Goal: Check status: Check status

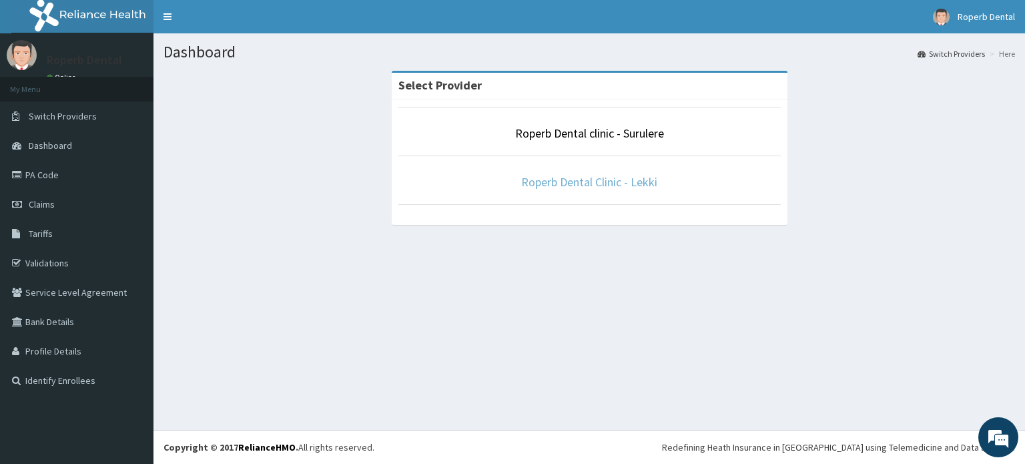
click at [533, 187] on link "Roperb Dental Clinic - Lekki" at bounding box center [589, 181] width 136 height 15
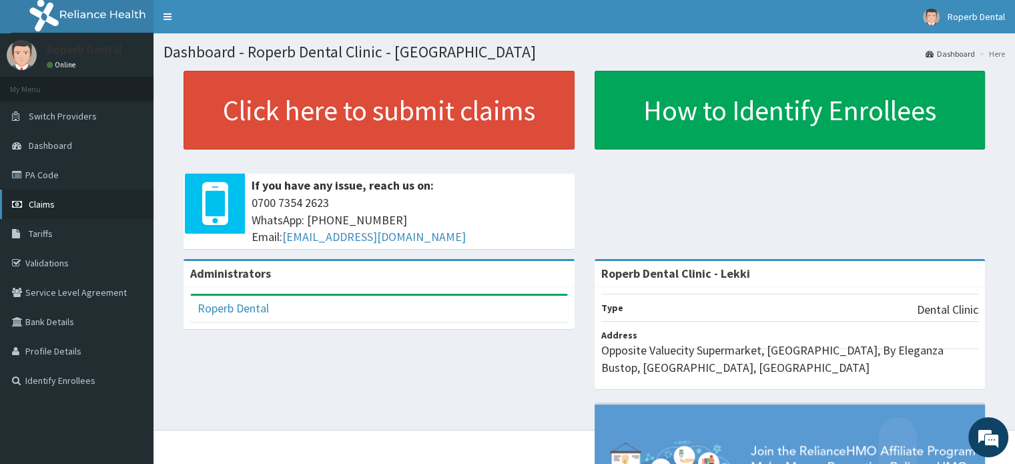
click at [59, 204] on link "Claims" at bounding box center [77, 204] width 154 height 29
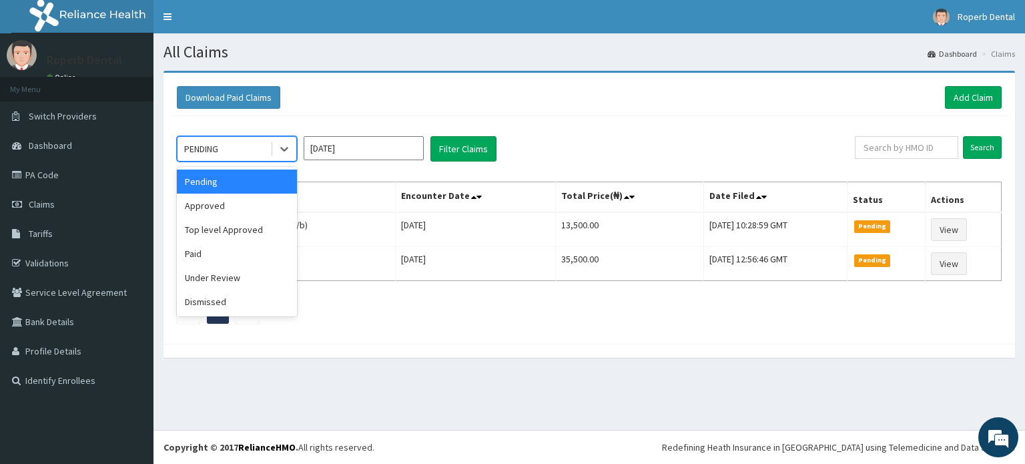
click at [271, 146] on div at bounding box center [283, 149] width 26 height 24
click at [242, 202] on div "Approved" at bounding box center [237, 206] width 120 height 24
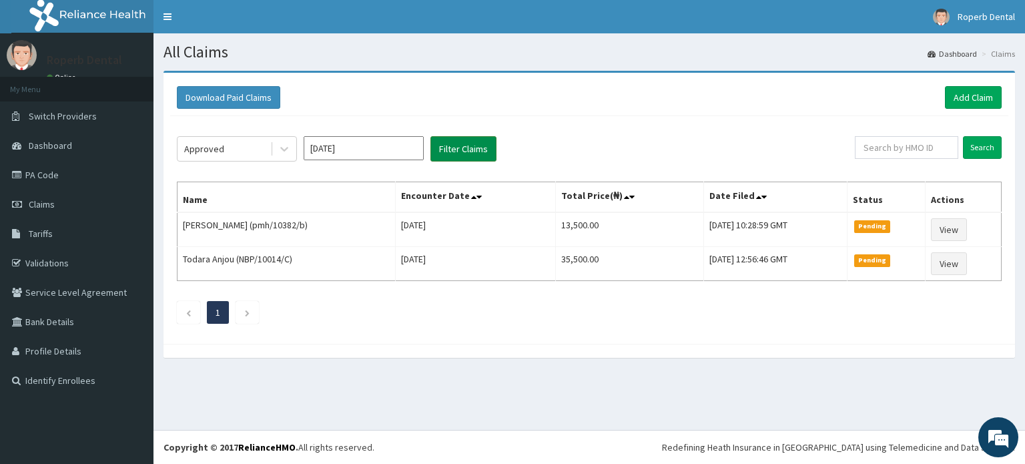
click at [457, 146] on button "Filter Claims" at bounding box center [464, 148] width 66 height 25
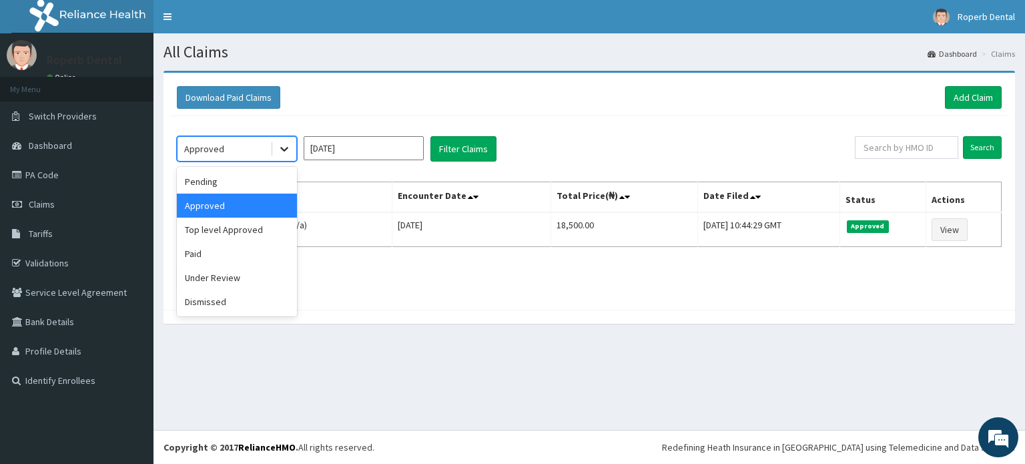
click at [278, 146] on icon at bounding box center [284, 148] width 13 height 13
click at [232, 254] on div "Paid" at bounding box center [237, 254] width 120 height 24
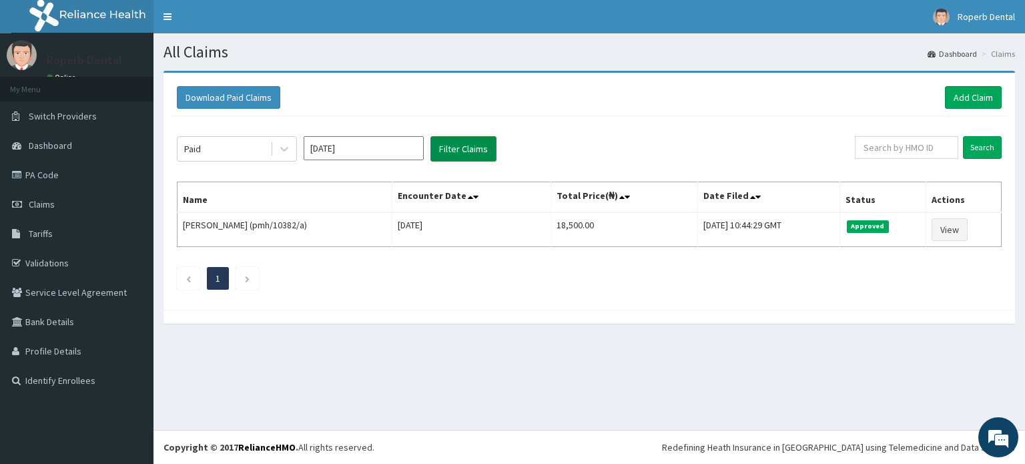
click at [451, 150] on button "Filter Claims" at bounding box center [464, 148] width 66 height 25
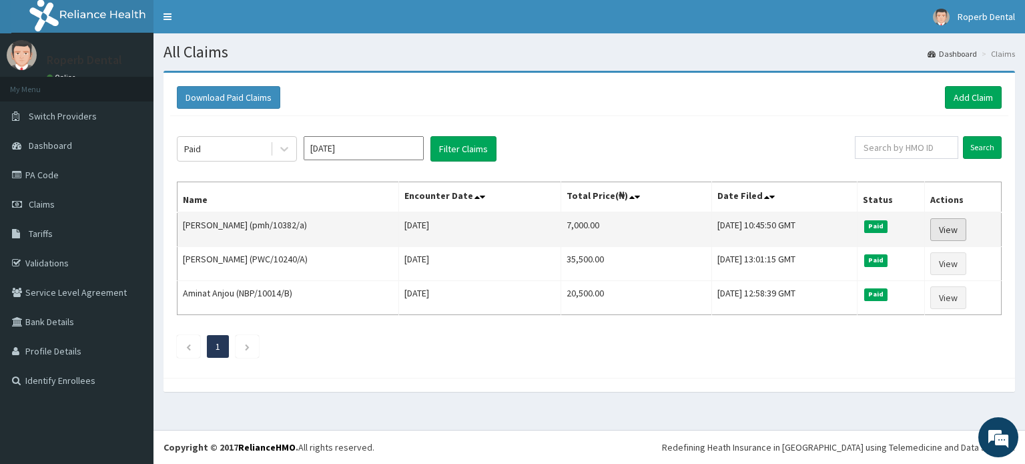
click at [956, 226] on link "View" at bounding box center [949, 229] width 36 height 23
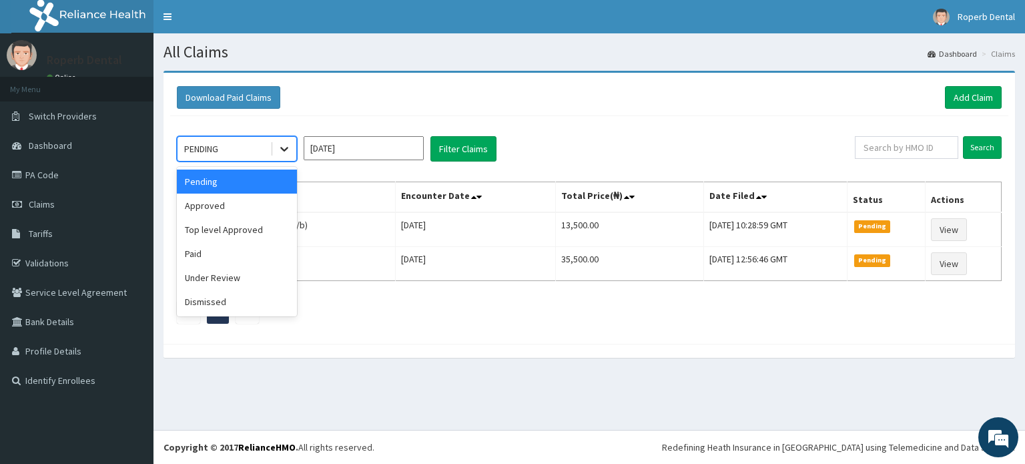
click at [281, 152] on icon at bounding box center [284, 148] width 13 height 13
click at [281, 204] on div "Approved" at bounding box center [237, 206] width 120 height 24
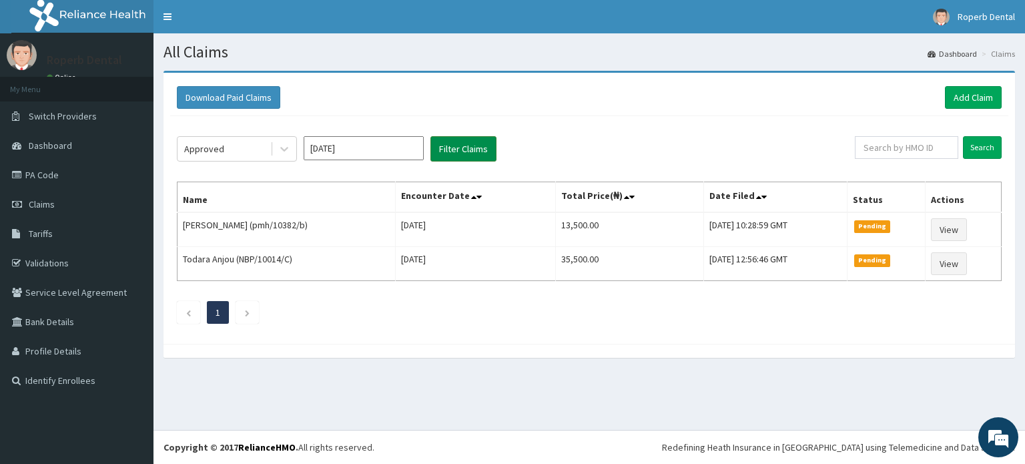
click at [456, 152] on button "Filter Claims" at bounding box center [464, 148] width 66 height 25
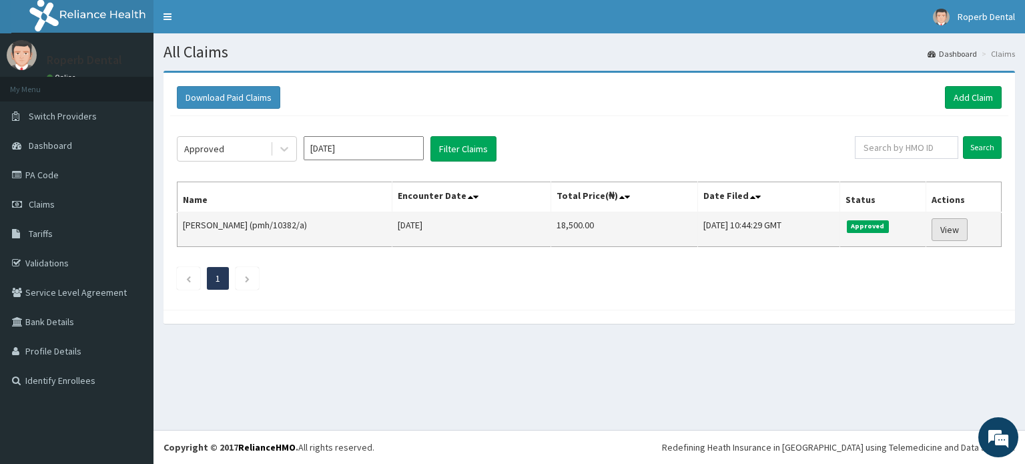
click at [961, 229] on link "View" at bounding box center [950, 229] width 36 height 23
